Goal: Transaction & Acquisition: Purchase product/service

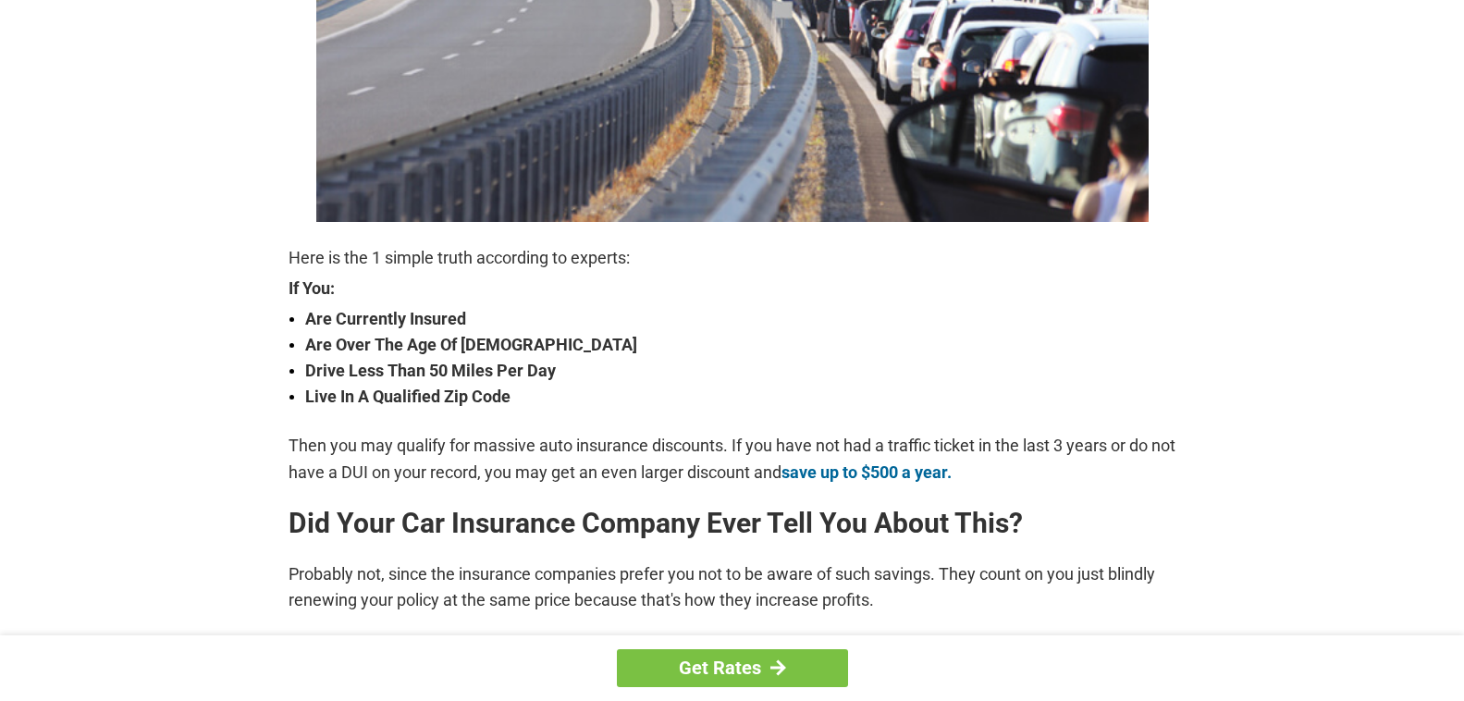
scroll to position [647, 0]
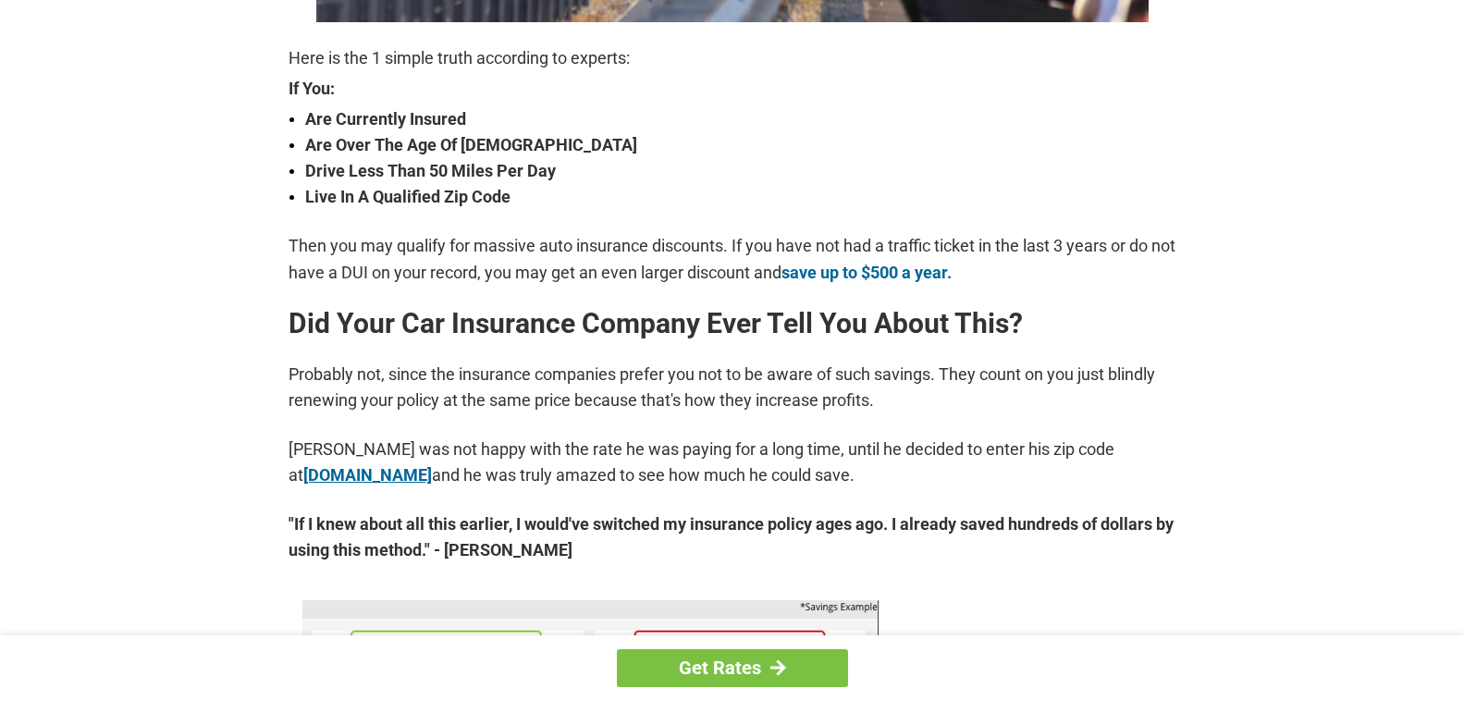
click at [366, 476] on link "lp.pretected.com" at bounding box center [367, 474] width 129 height 19
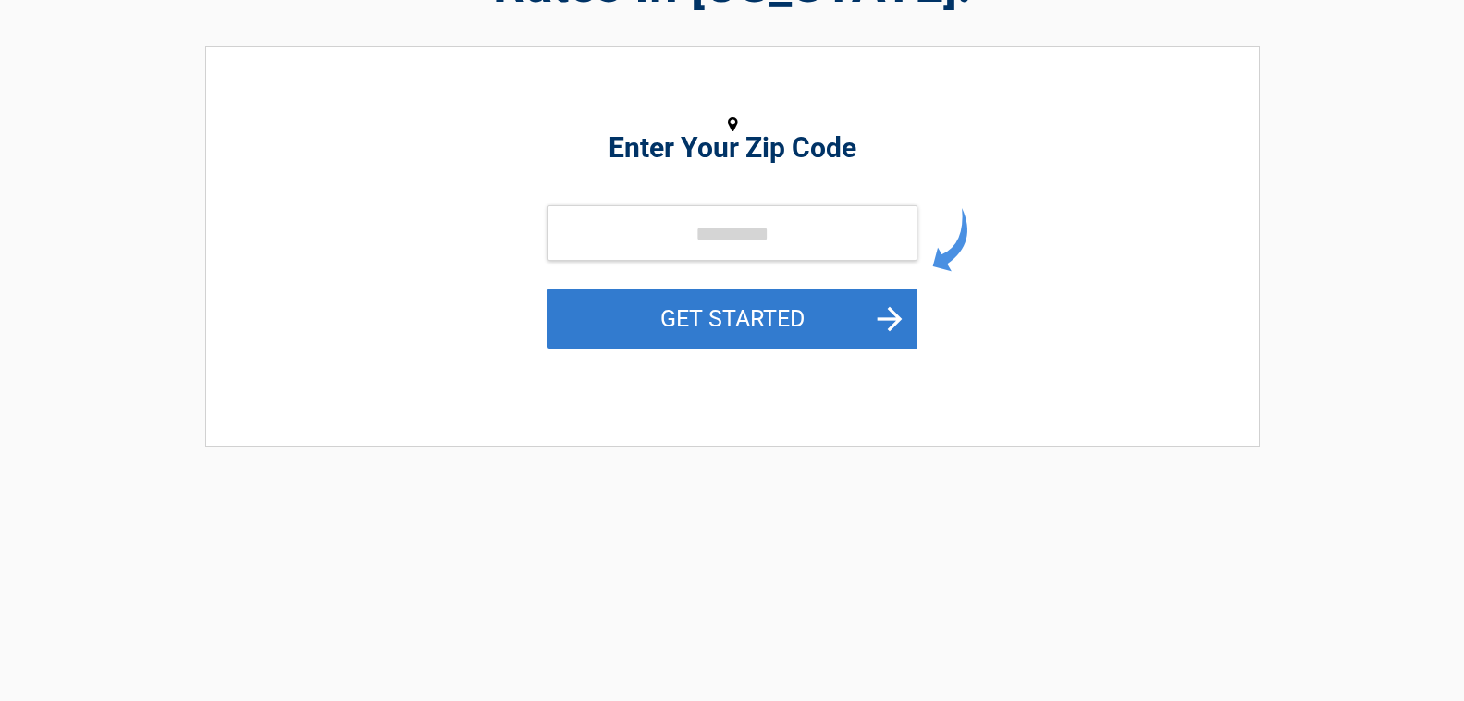
scroll to position [277, 0]
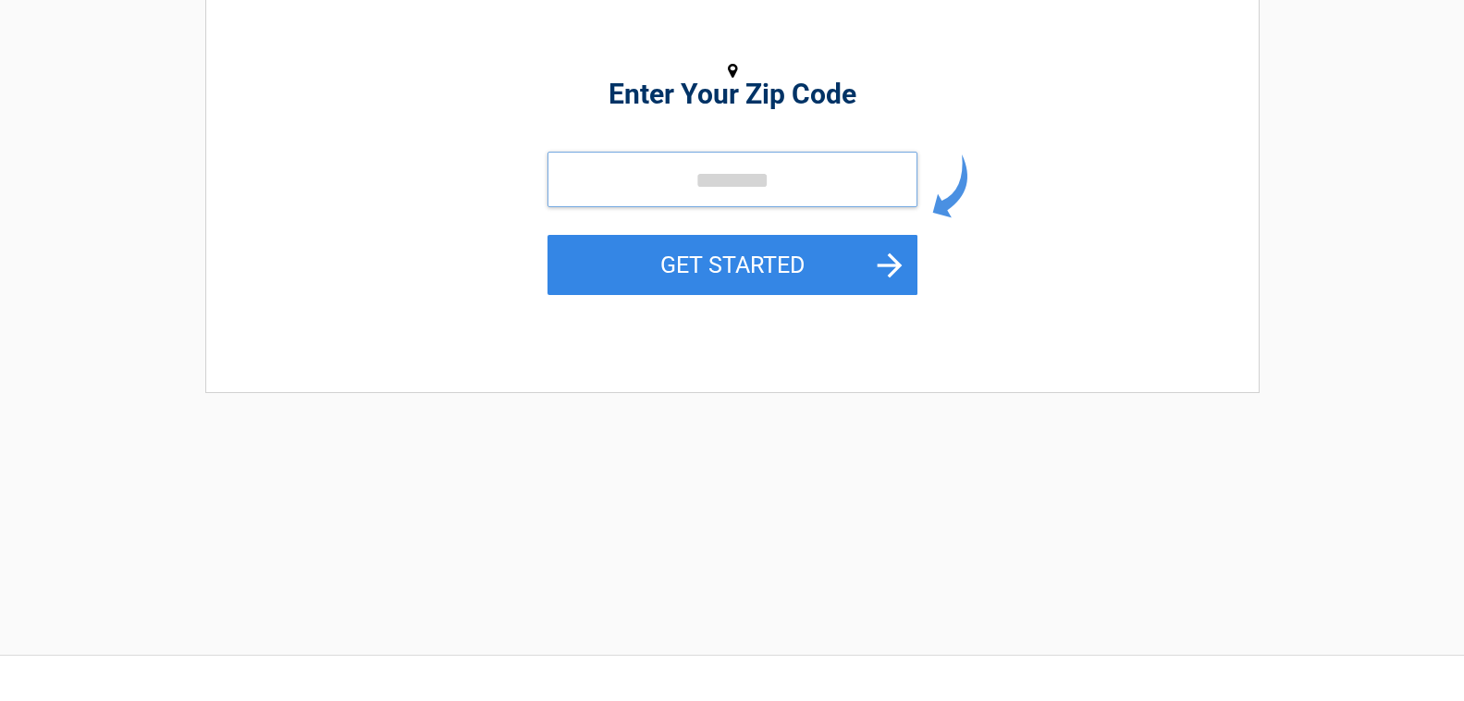
click at [765, 185] on input "tel" at bounding box center [732, 179] width 370 height 55
type input "*****"
click at [547, 235] on button "GET STARTED" at bounding box center [732, 265] width 370 height 60
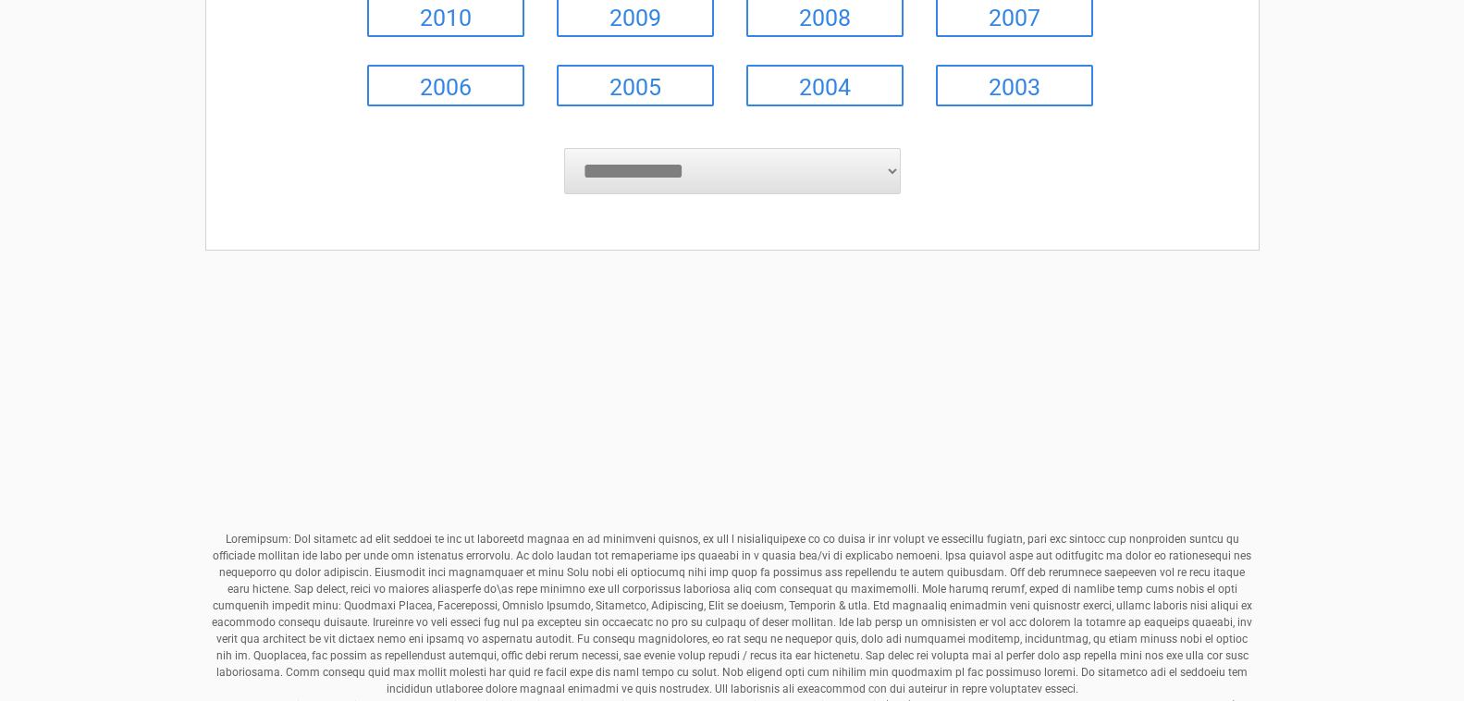
scroll to position [691, 0]
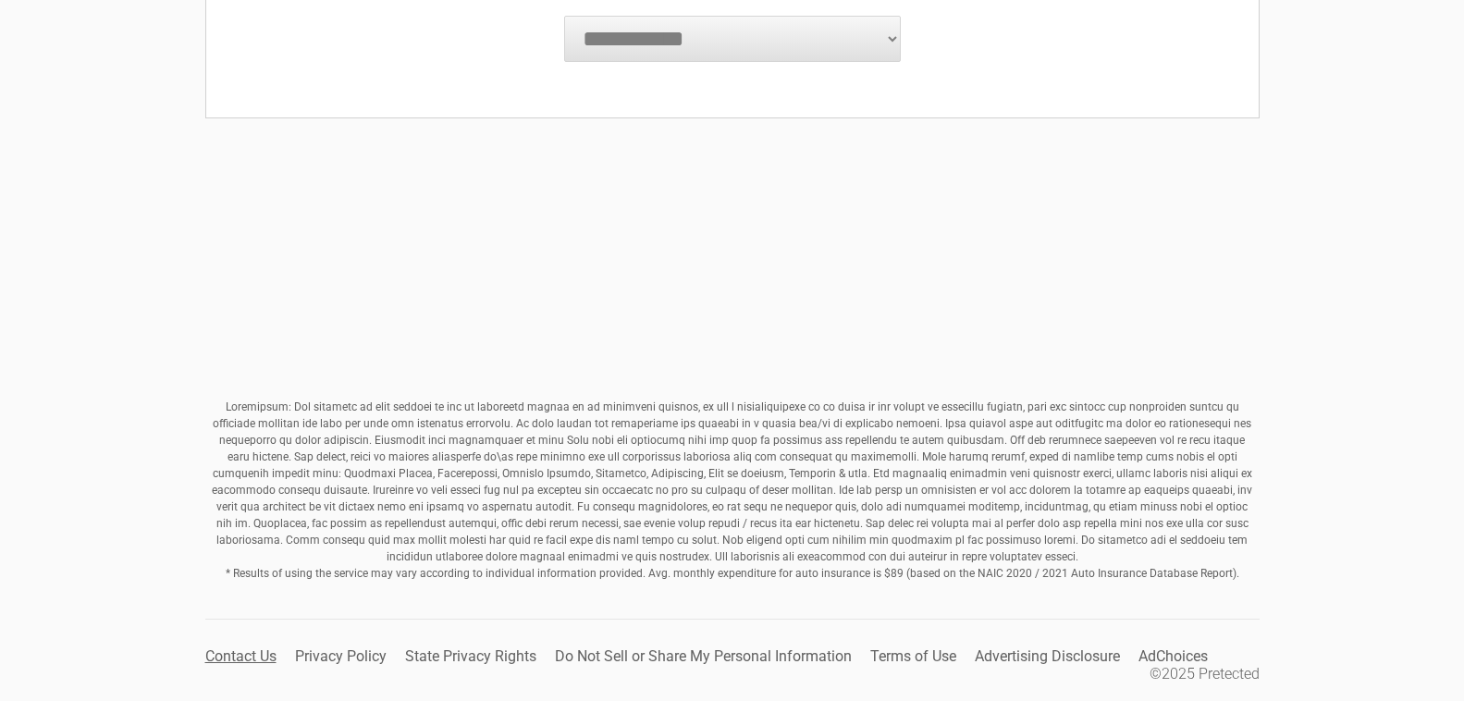
click at [240, 661] on link "Contact Us" at bounding box center [240, 656] width 71 height 18
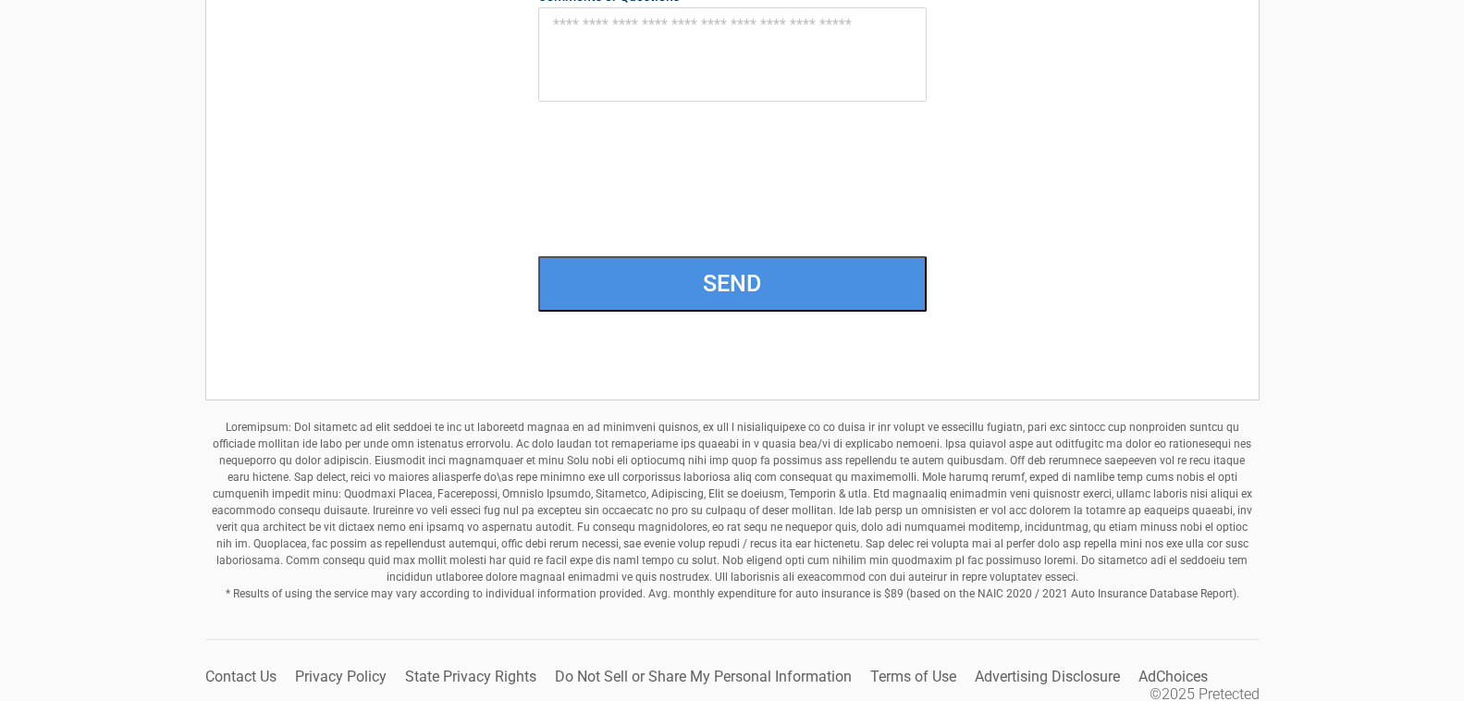
scroll to position [620, 0]
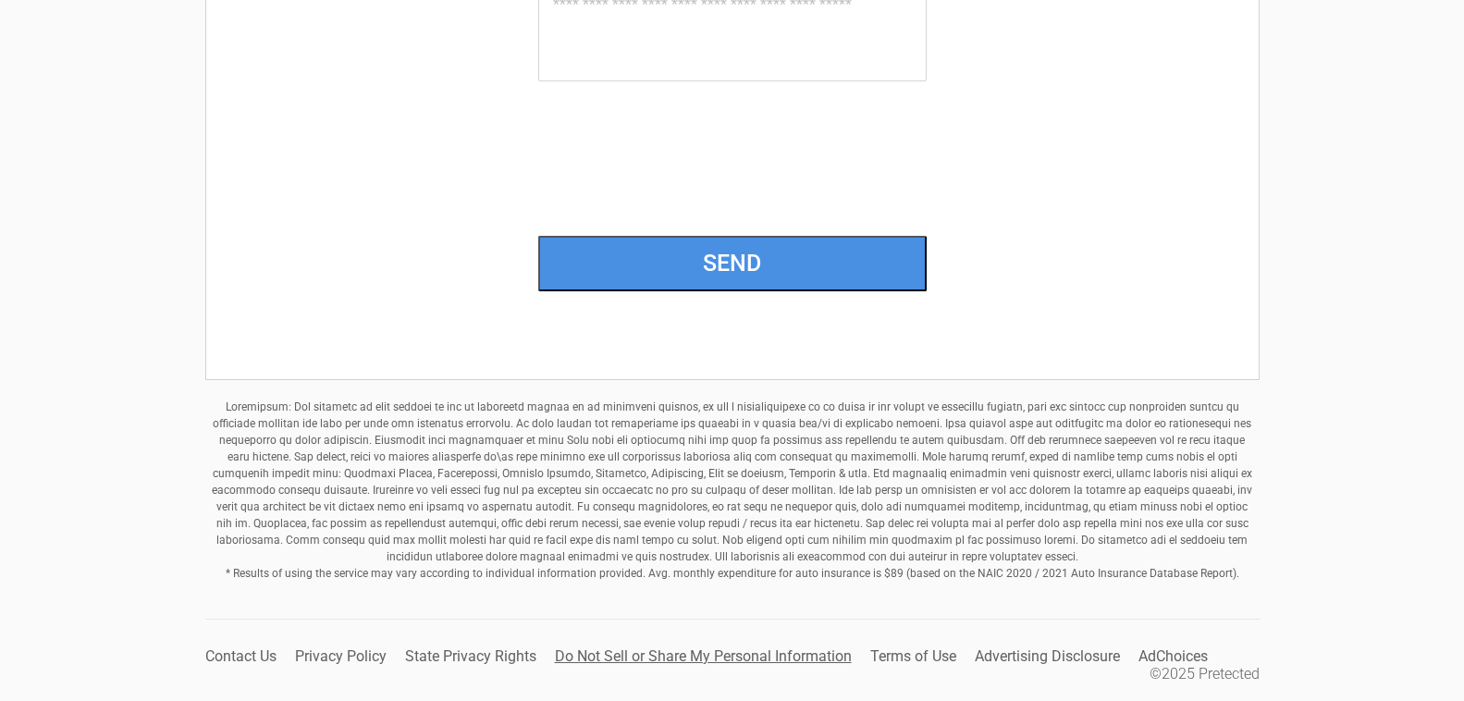
click at [764, 660] on link "Do Not Sell or Share My Personal Information" at bounding box center [703, 656] width 297 height 18
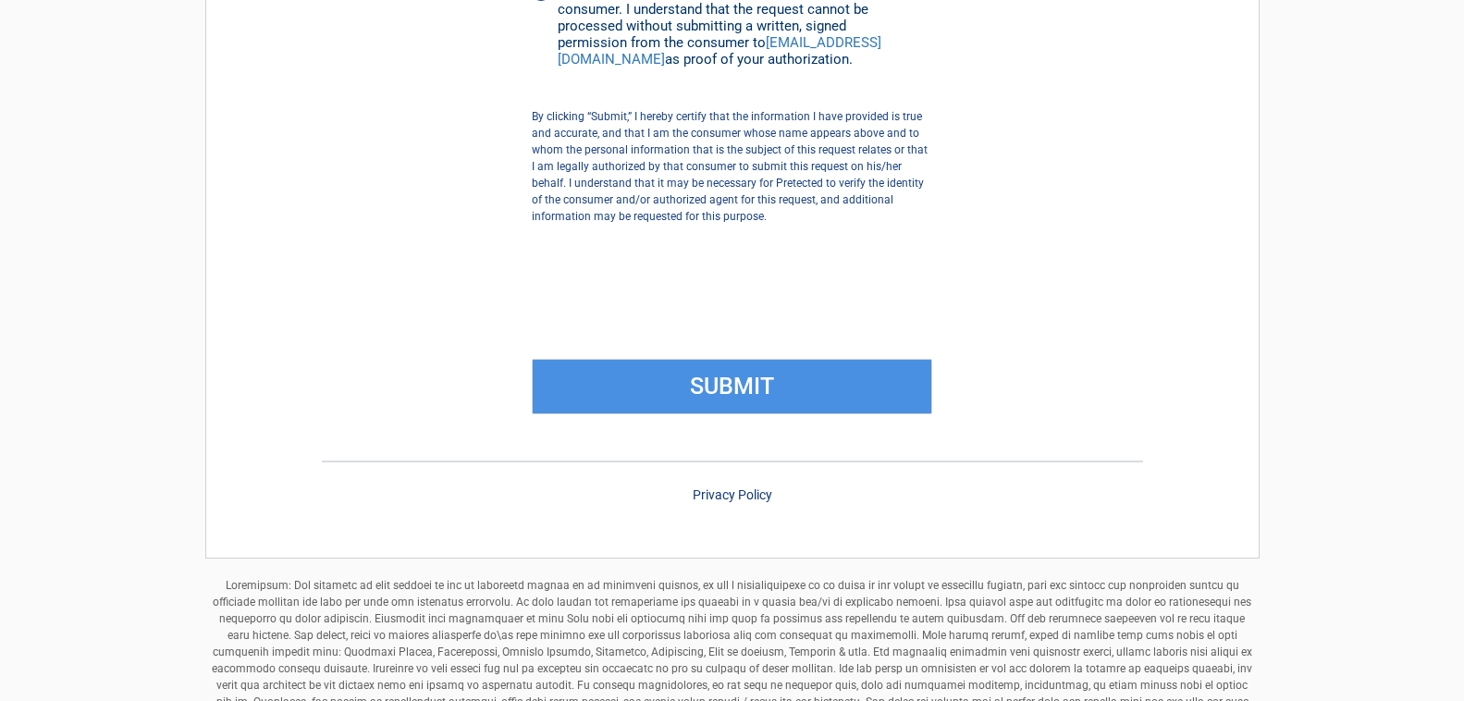
scroll to position [1372, 0]
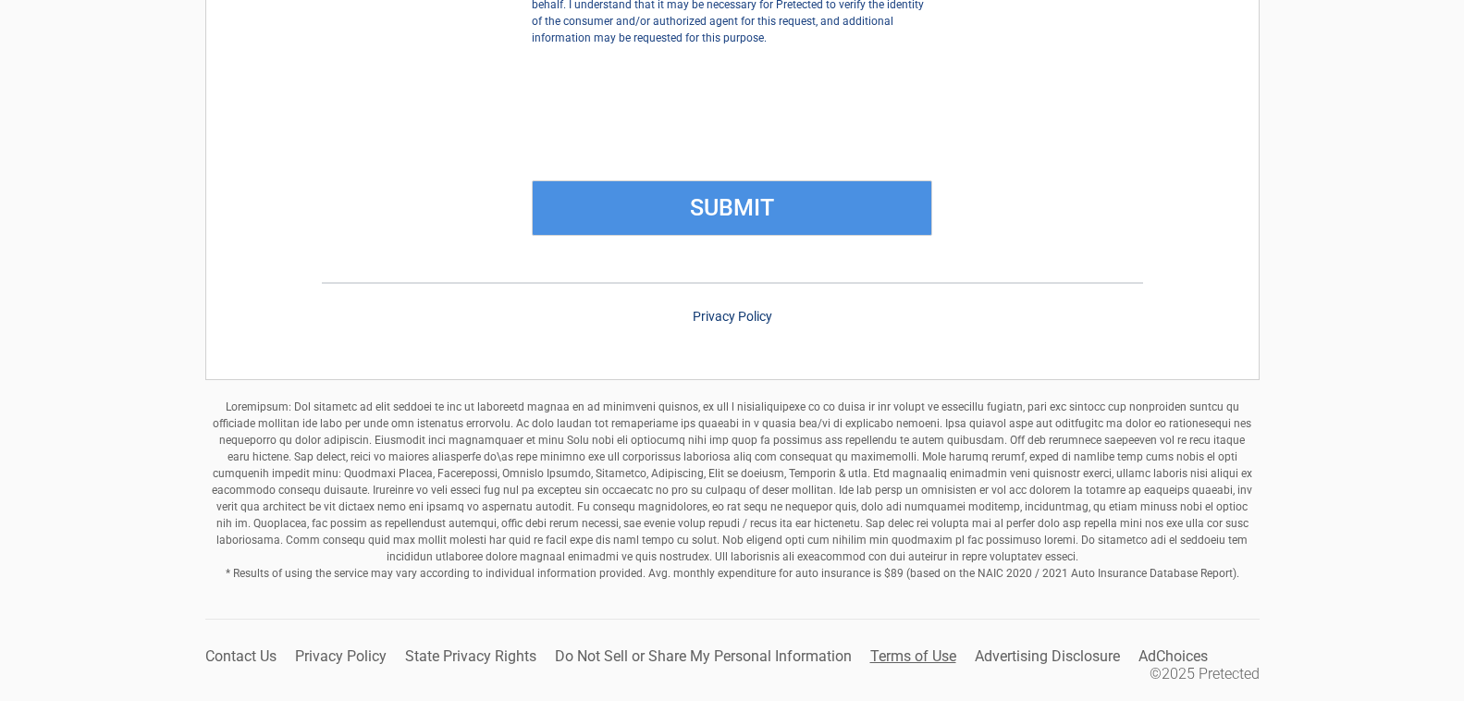
click at [913, 660] on link "Terms of Use" at bounding box center [913, 656] width 86 height 18
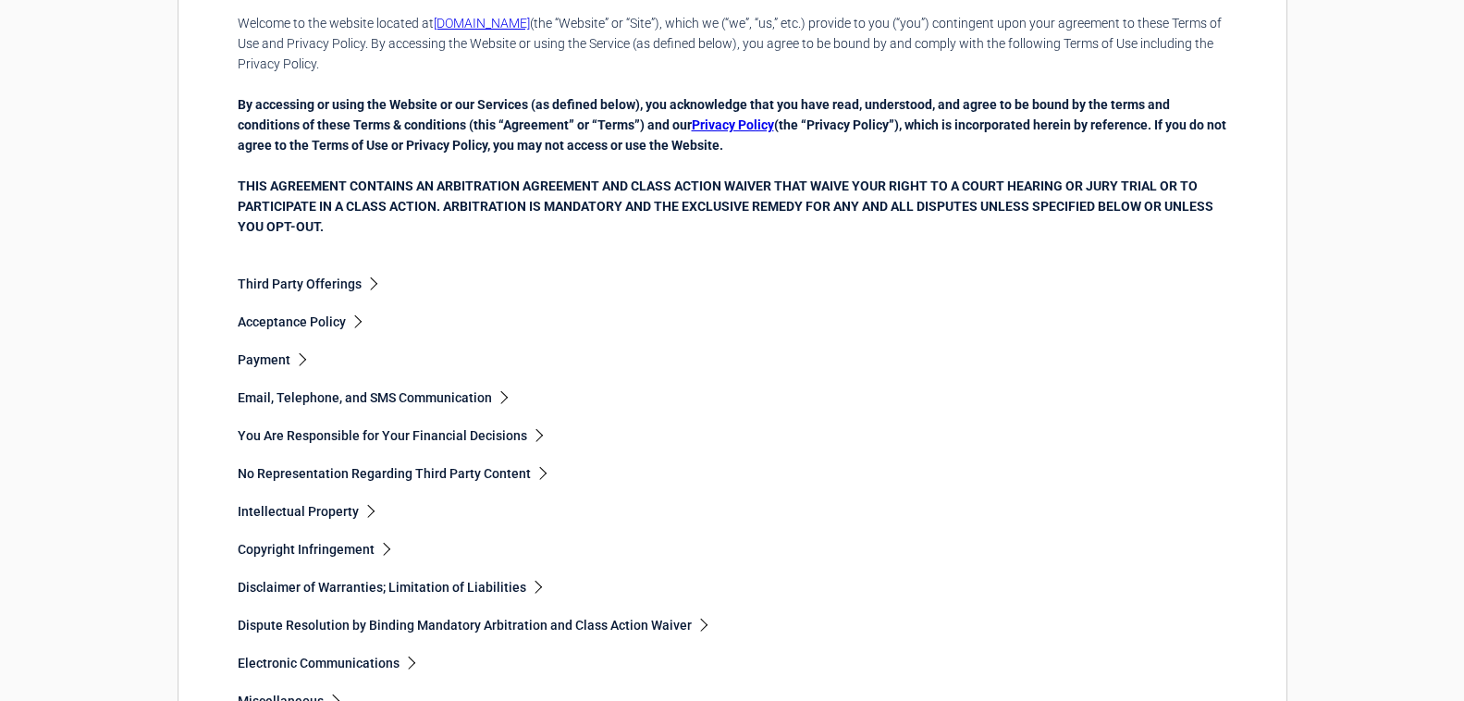
scroll to position [277, 0]
click at [319, 312] on div "Acceptance Policy" at bounding box center [732, 321] width 989 height 20
click at [325, 320] on link "Acceptance Policy" at bounding box center [299, 320] width 122 height 15
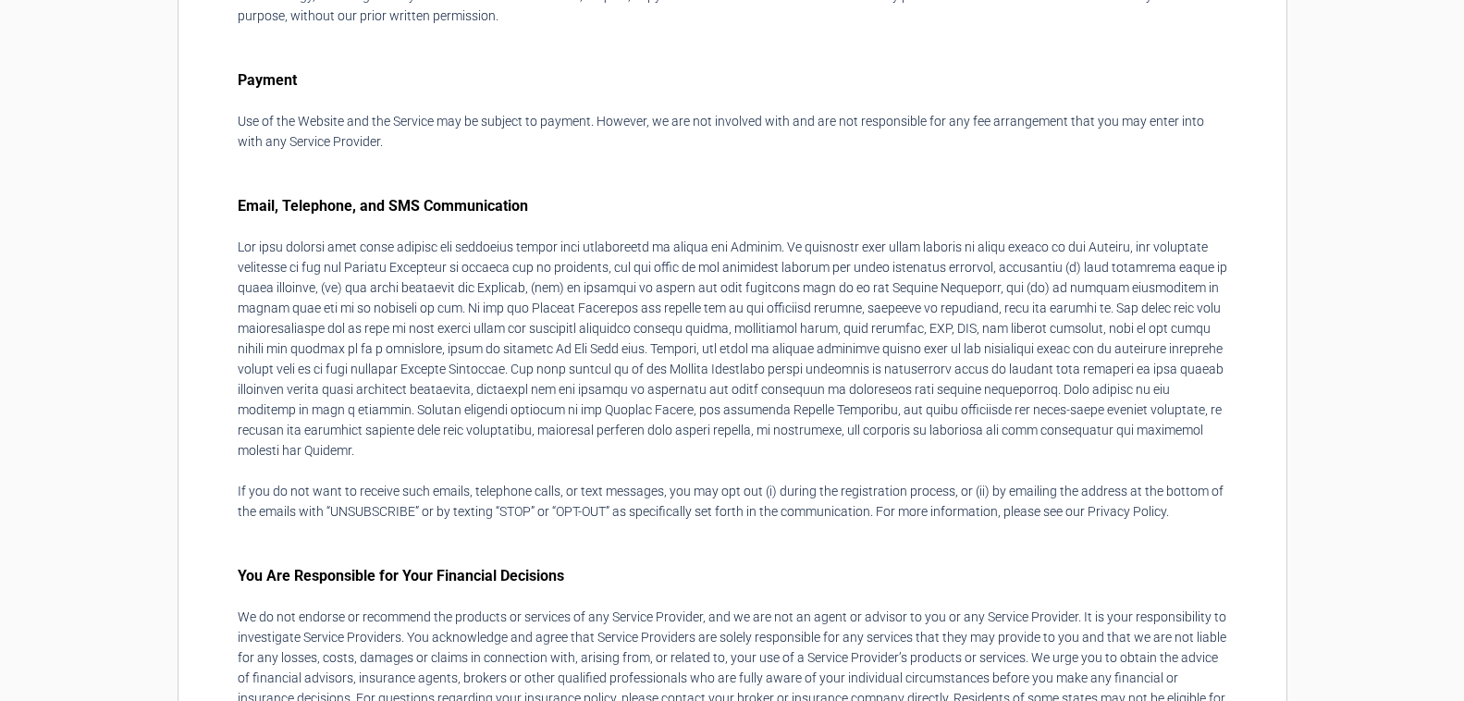
scroll to position [3199, 0]
